Goal: Task Accomplishment & Management: Manage account settings

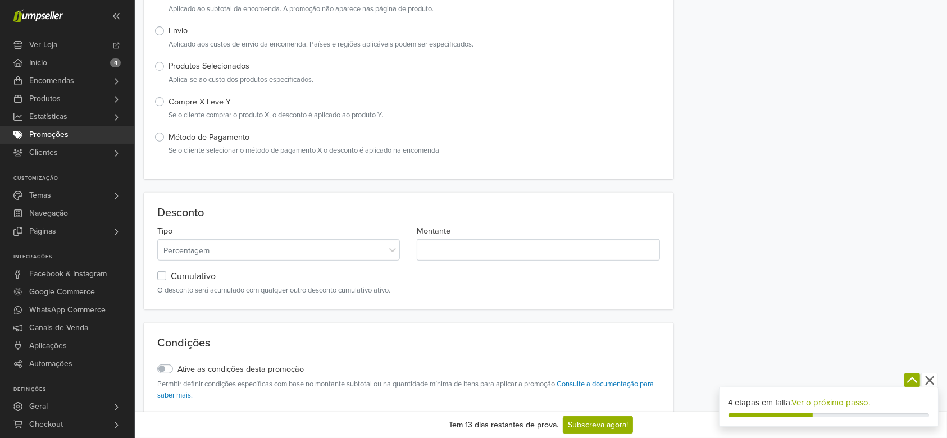
scroll to position [637, 0]
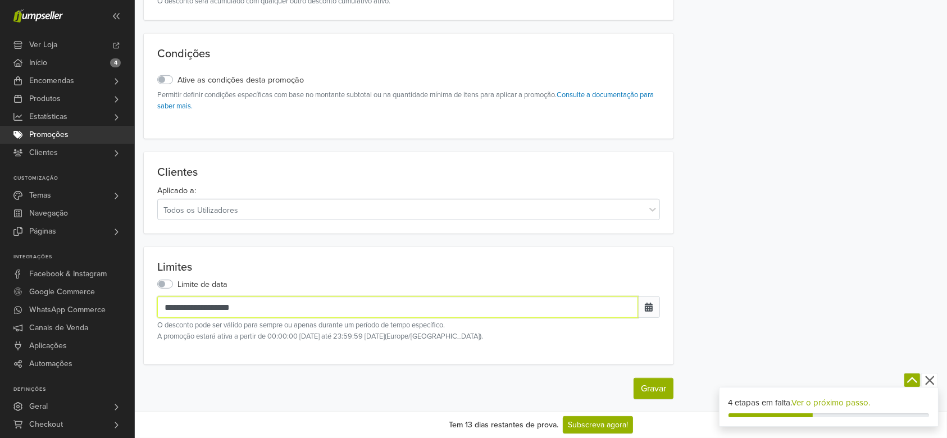
click at [241, 306] on input "**********" at bounding box center [397, 307] width 481 height 21
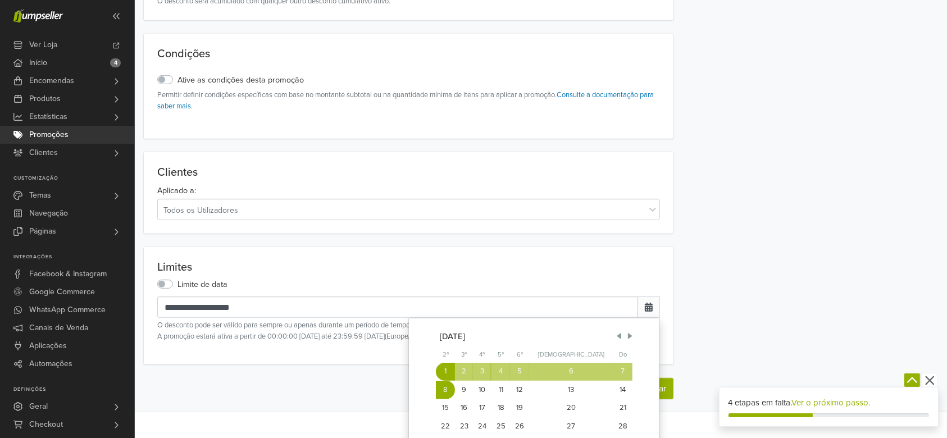
click at [614, 339] on div "[DATE]" at bounding box center [534, 336] width 189 height 12
click at [620, 333] on span "Previous Month" at bounding box center [619, 336] width 9 height 9
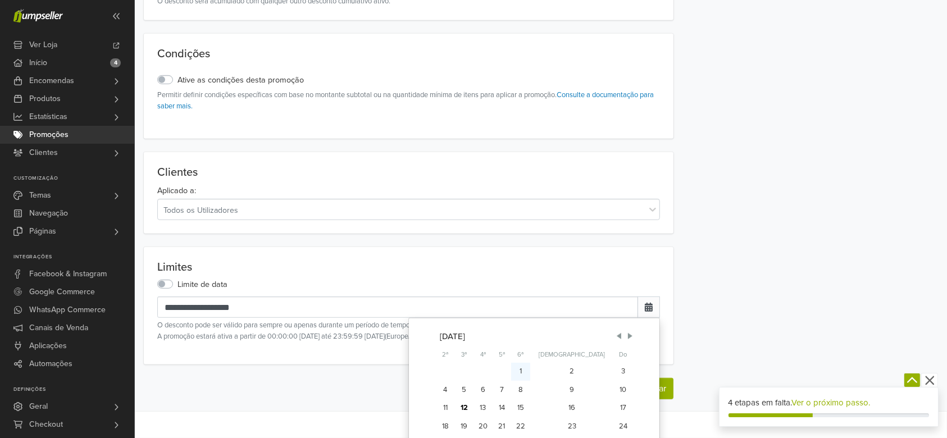
click at [530, 366] on div "1" at bounding box center [520, 372] width 19 height 19
click at [624, 252] on div "**********" at bounding box center [409, 305] width 530 height 117
click at [602, 417] on div "[DATE] 2ª 3ª 4ª 5ª 6ª Sá Do 1 2 3 4 5 6 7 8 9 10 11 12 13 14 15 16 17 18 19 20 …" at bounding box center [534, 392] width 196 height 124
click at [614, 420] on div "24" at bounding box center [623, 426] width 18 height 19
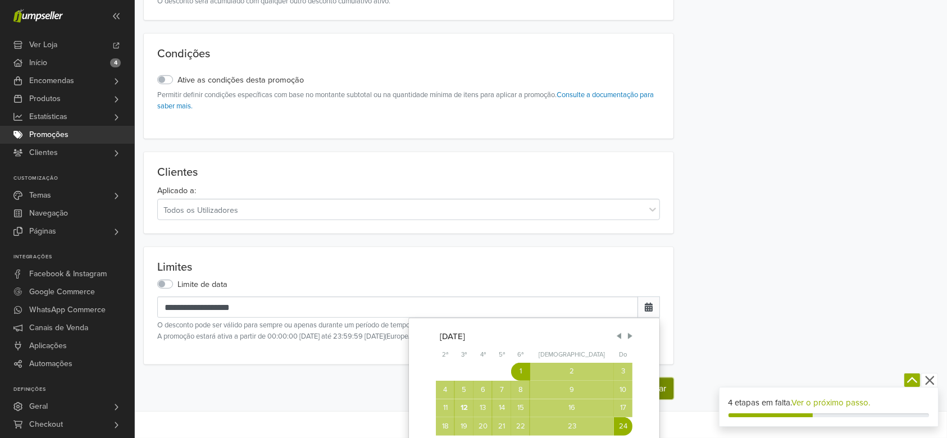
click at [662, 389] on button "Gravar" at bounding box center [654, 388] width 40 height 21
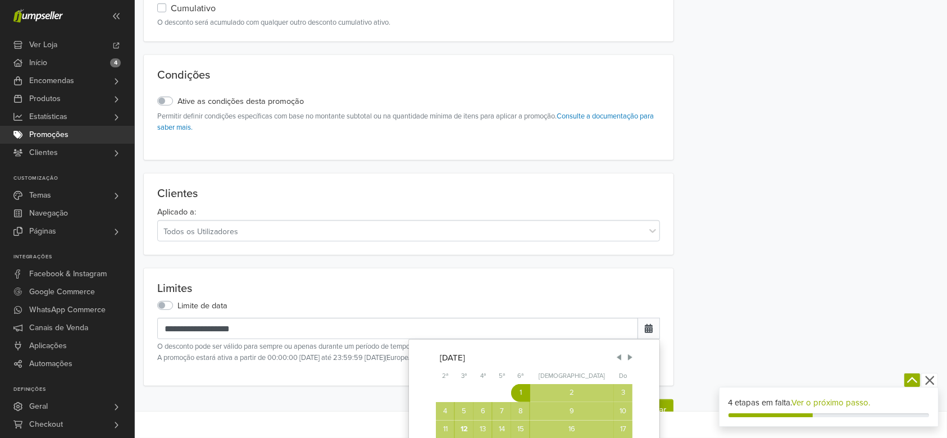
scroll to position [731, 0]
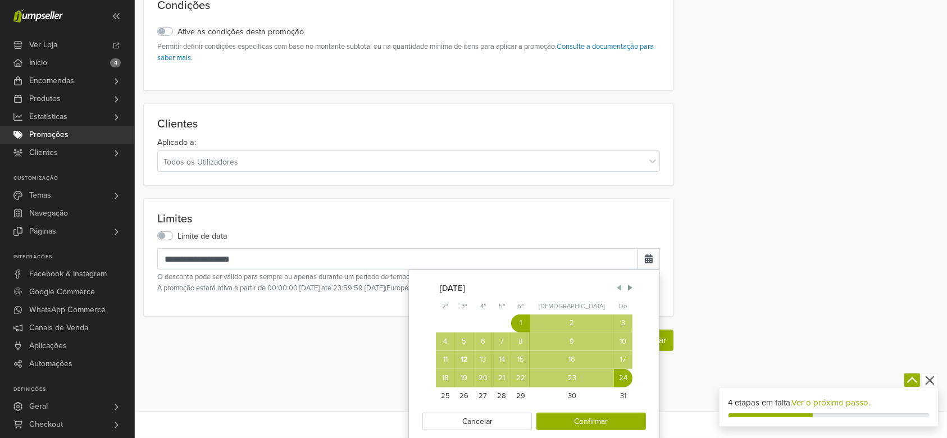
click at [618, 289] on span "Previous Month" at bounding box center [619, 287] width 9 height 9
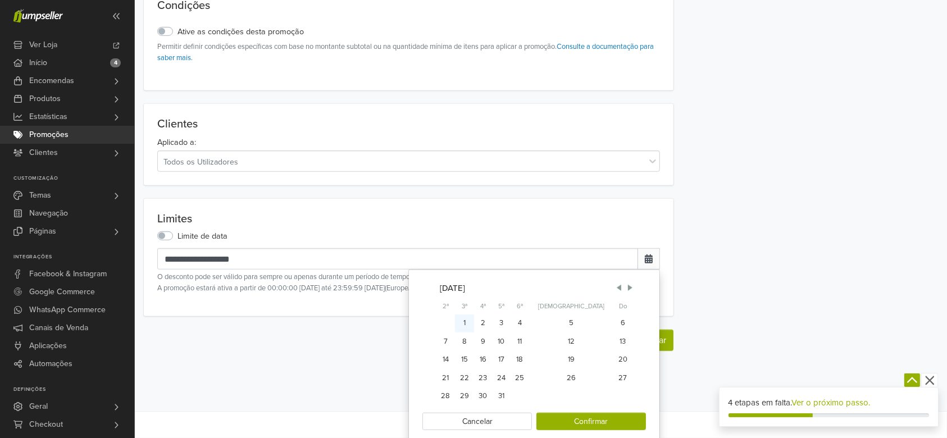
click at [474, 317] on div "1" at bounding box center [464, 324] width 19 height 19
click at [630, 283] on span "Next Month" at bounding box center [630, 287] width 9 height 9
click at [618, 394] on div "31" at bounding box center [623, 397] width 18 height 19
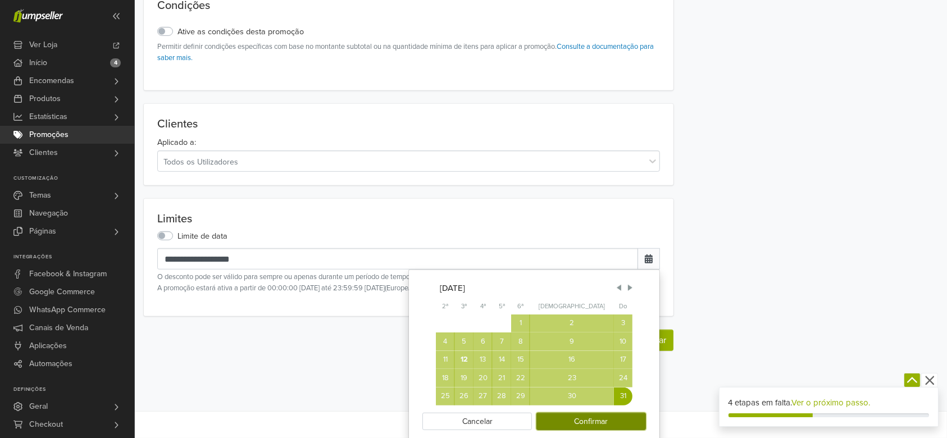
click at [594, 422] on button "Confirmar" at bounding box center [592, 421] width 110 height 17
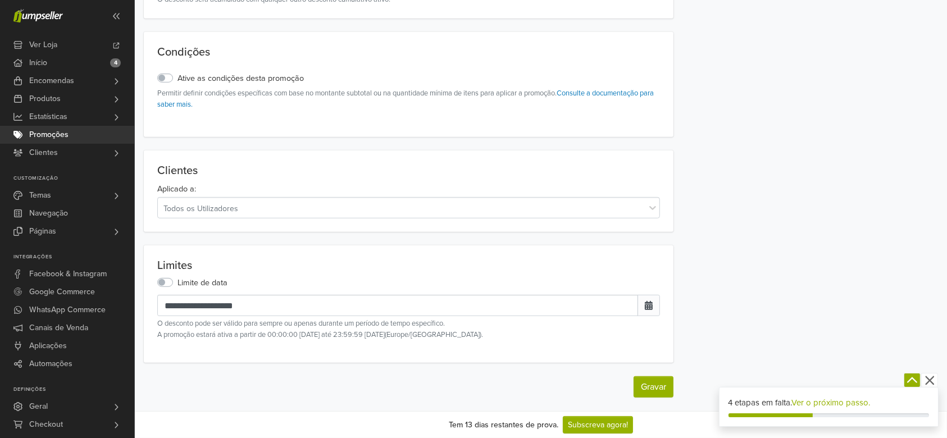
scroll to position [683, 0]
click at [643, 393] on button "Gravar" at bounding box center [654, 388] width 40 height 21
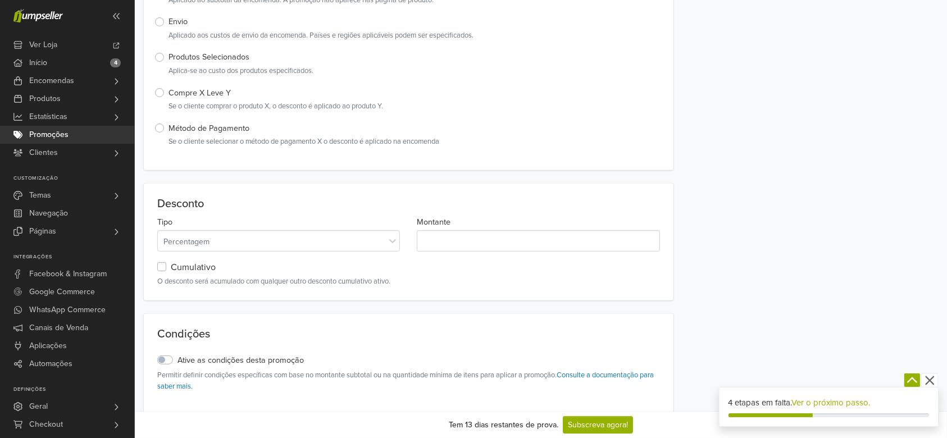
scroll to position [607, 0]
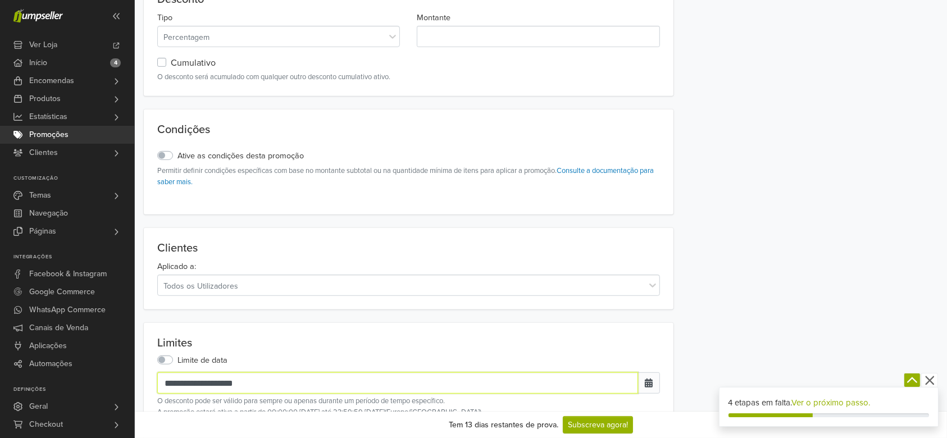
click at [269, 373] on input "**********" at bounding box center [397, 383] width 481 height 21
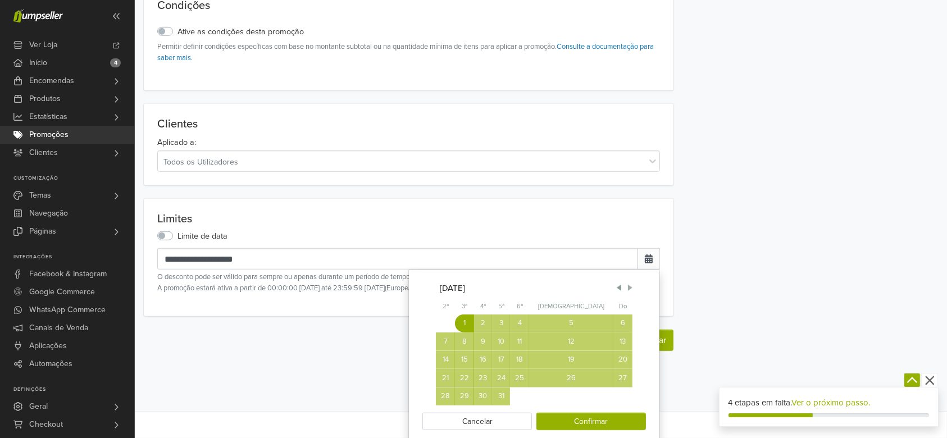
click at [630, 285] on span "Next Month" at bounding box center [630, 287] width 9 height 9
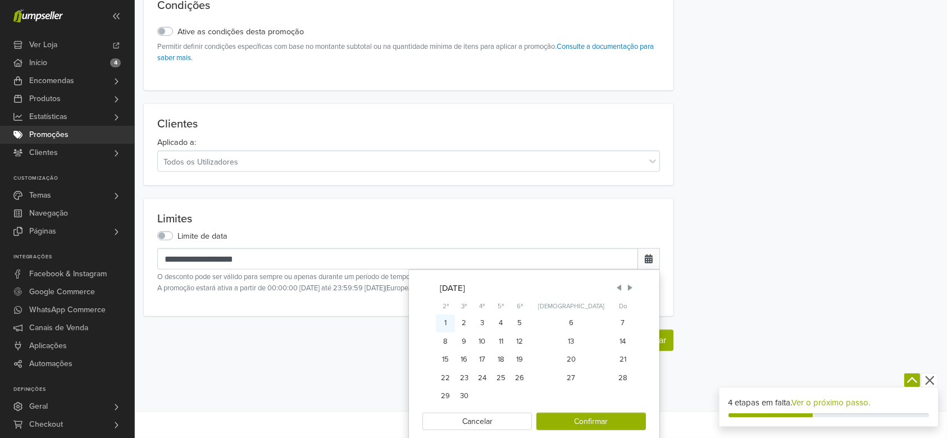
click at [455, 320] on div "1" at bounding box center [445, 324] width 19 height 19
click at [454, 340] on div "8" at bounding box center [445, 342] width 19 height 19
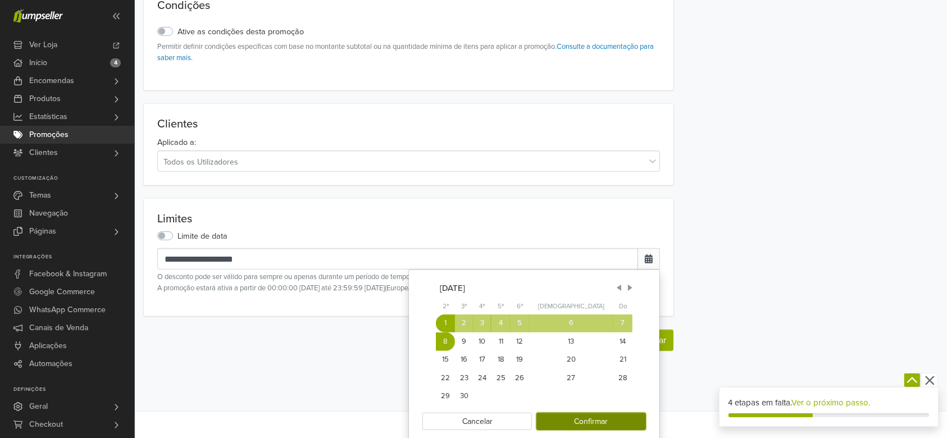
click at [591, 419] on button "Confirmar" at bounding box center [592, 421] width 110 height 17
type input "**********"
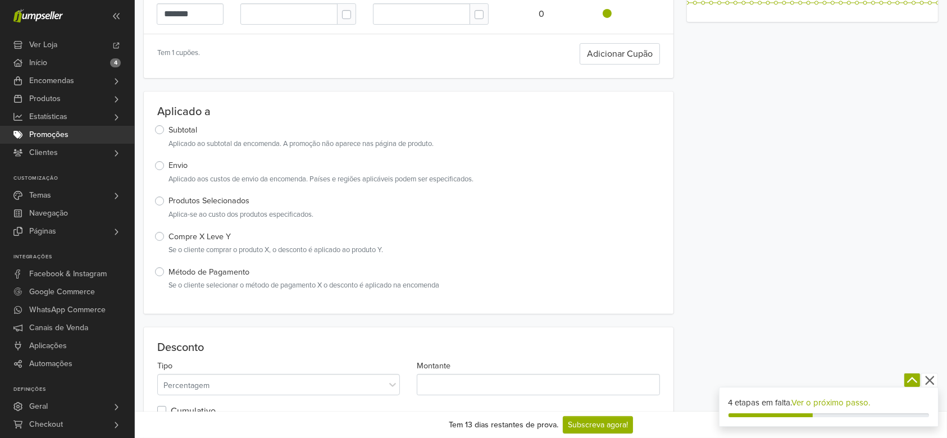
scroll to position [0, 0]
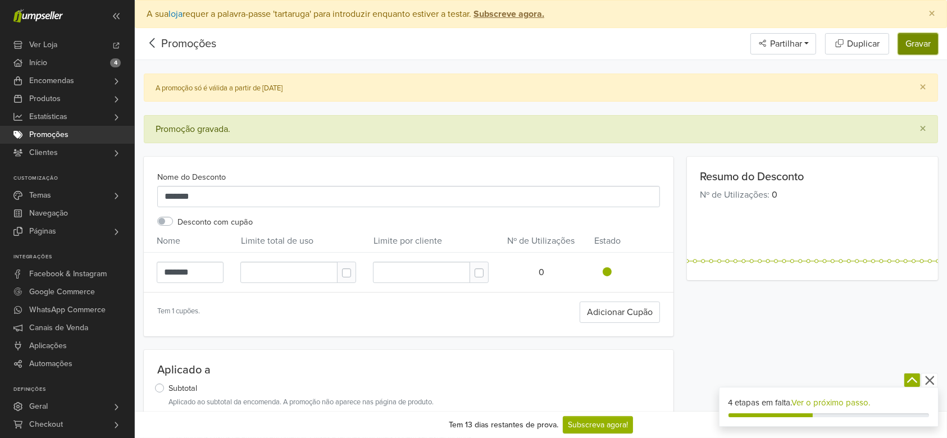
click at [934, 45] on button "Gravar" at bounding box center [918, 43] width 40 height 21
click at [47, 42] on span "Ver Loja" at bounding box center [43, 45] width 28 height 18
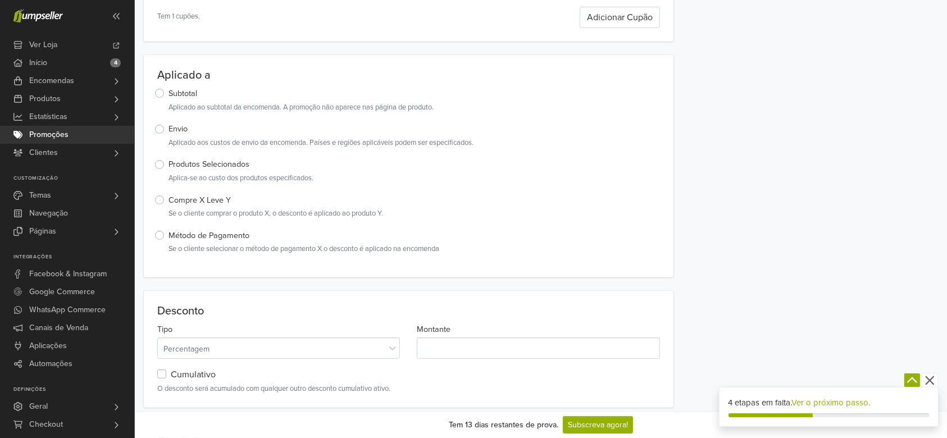
scroll to position [294, 0]
